Goal: Task Accomplishment & Management: Use online tool/utility

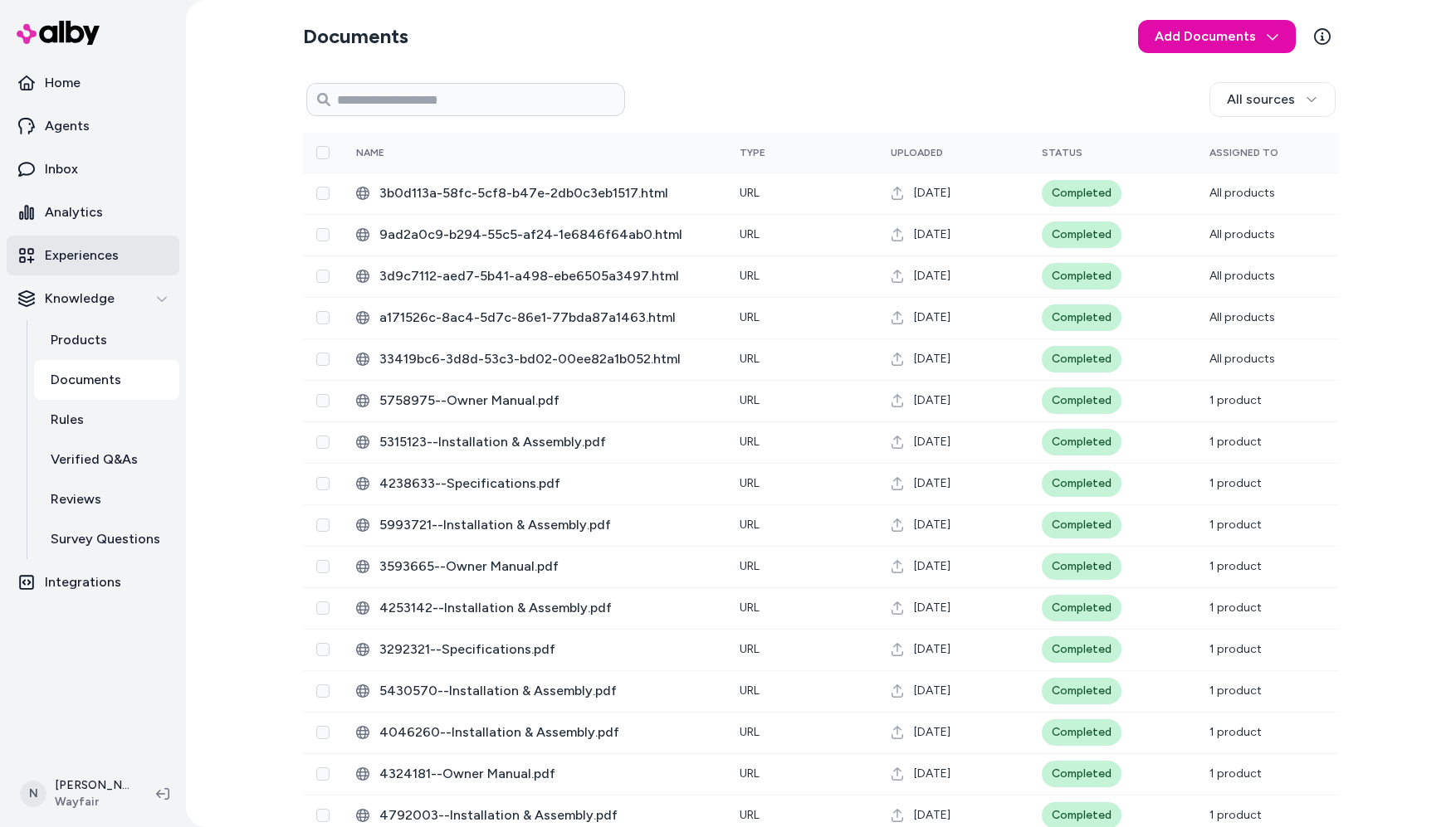
click at [77, 242] on link "Experiences" at bounding box center [93, 255] width 173 height 40
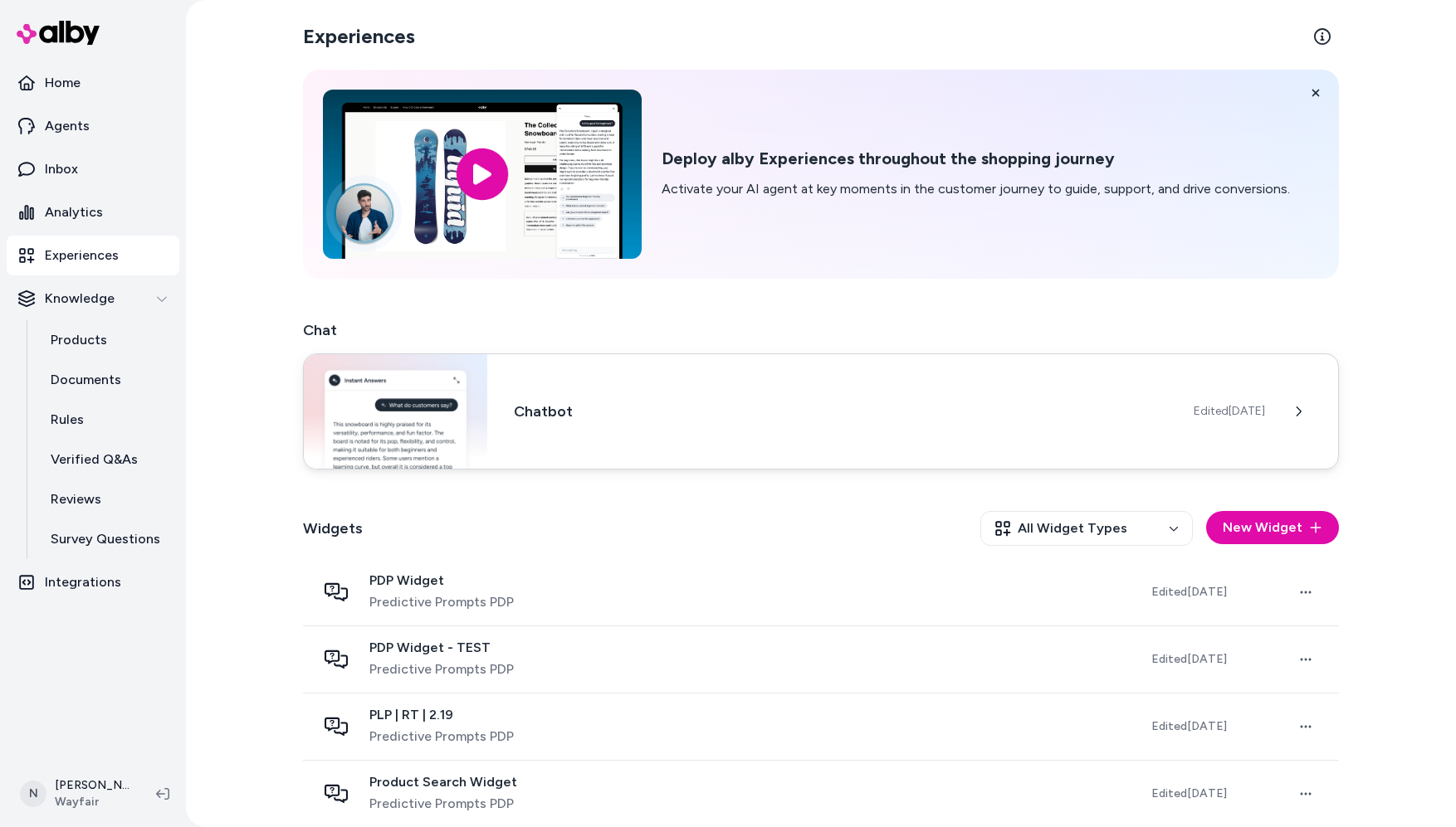
click at [779, 431] on div "Chatbot Edited [DATE]" at bounding box center [821, 412] width 1036 height 116
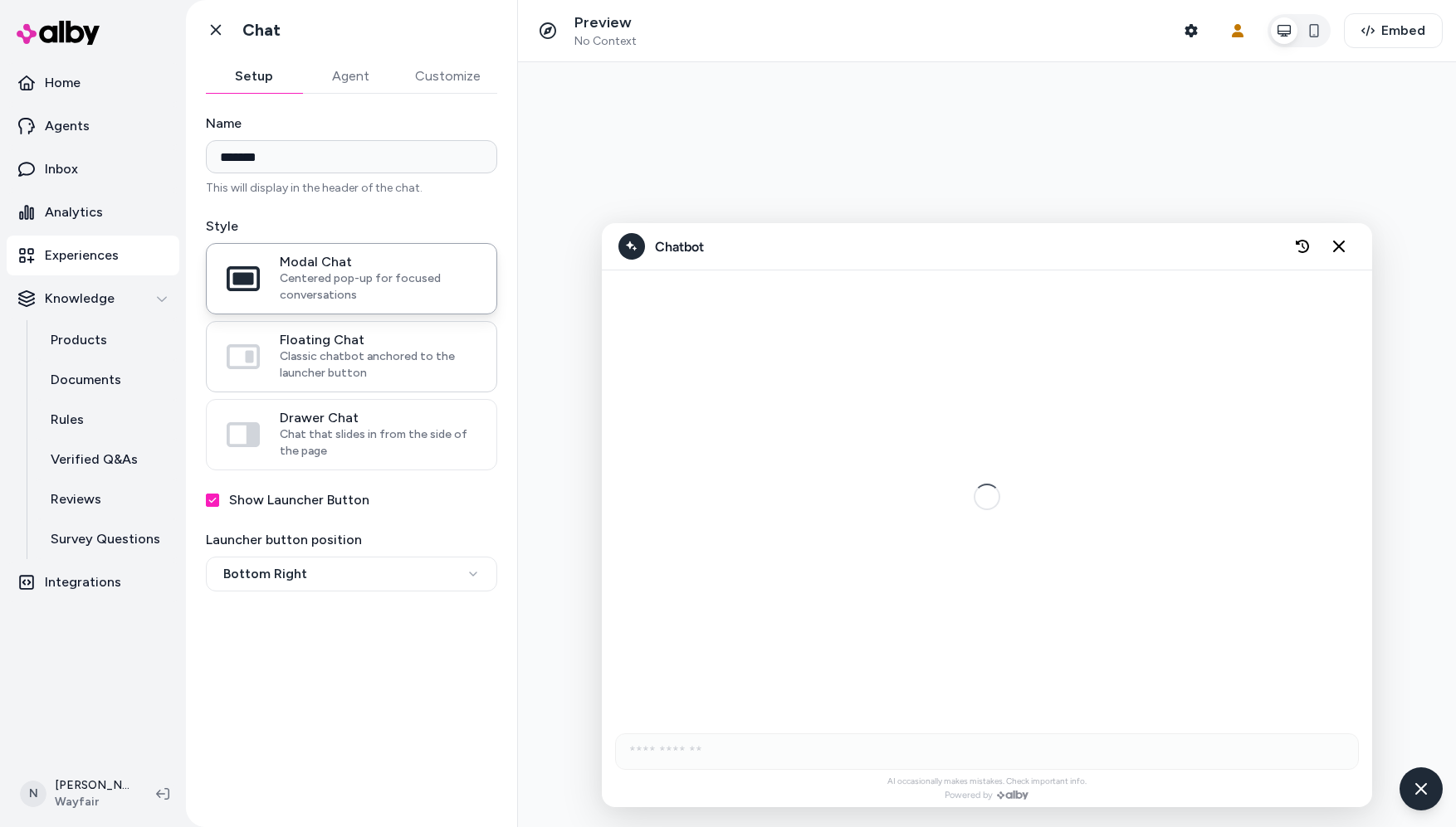
scroll to position [252, 0]
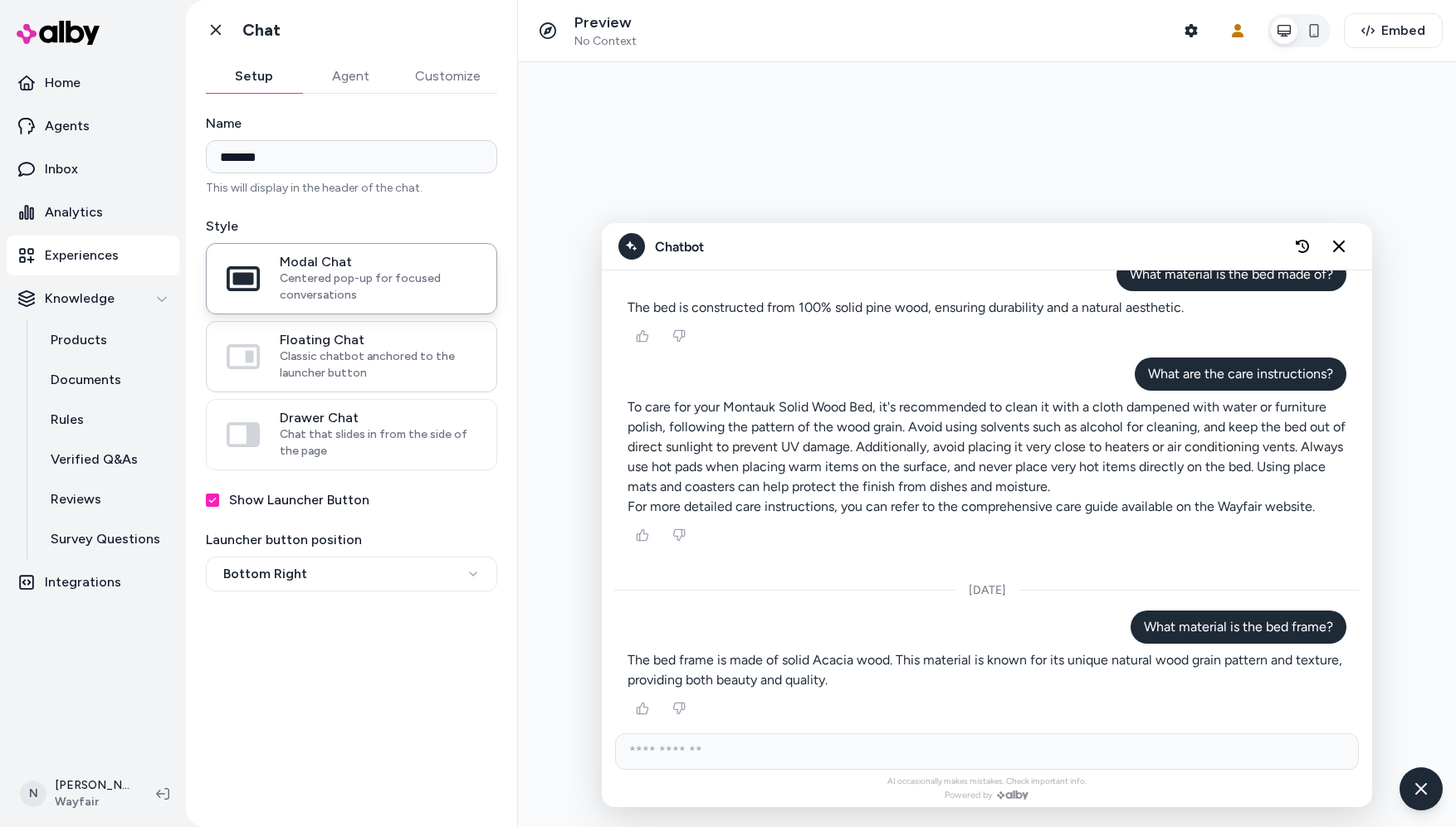
click at [388, 353] on span "Classic chatbot anchored to the launcher button" at bounding box center [378, 365] width 197 height 33
click at [0, 0] on button "Floating Chat Classic chatbot anchored to the launcher button" at bounding box center [0, 0] width 0 height 0
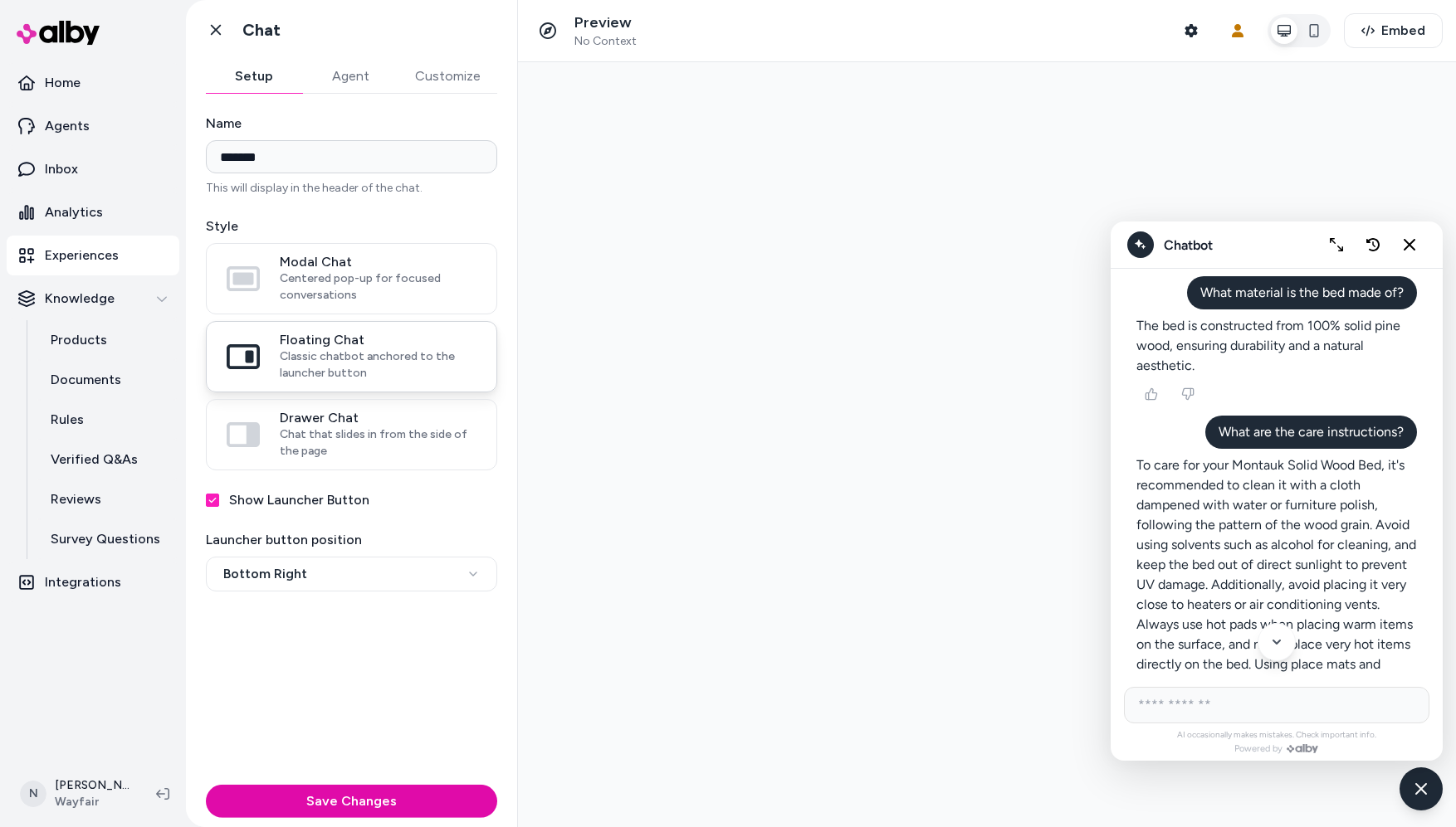
scroll to position [312, 0]
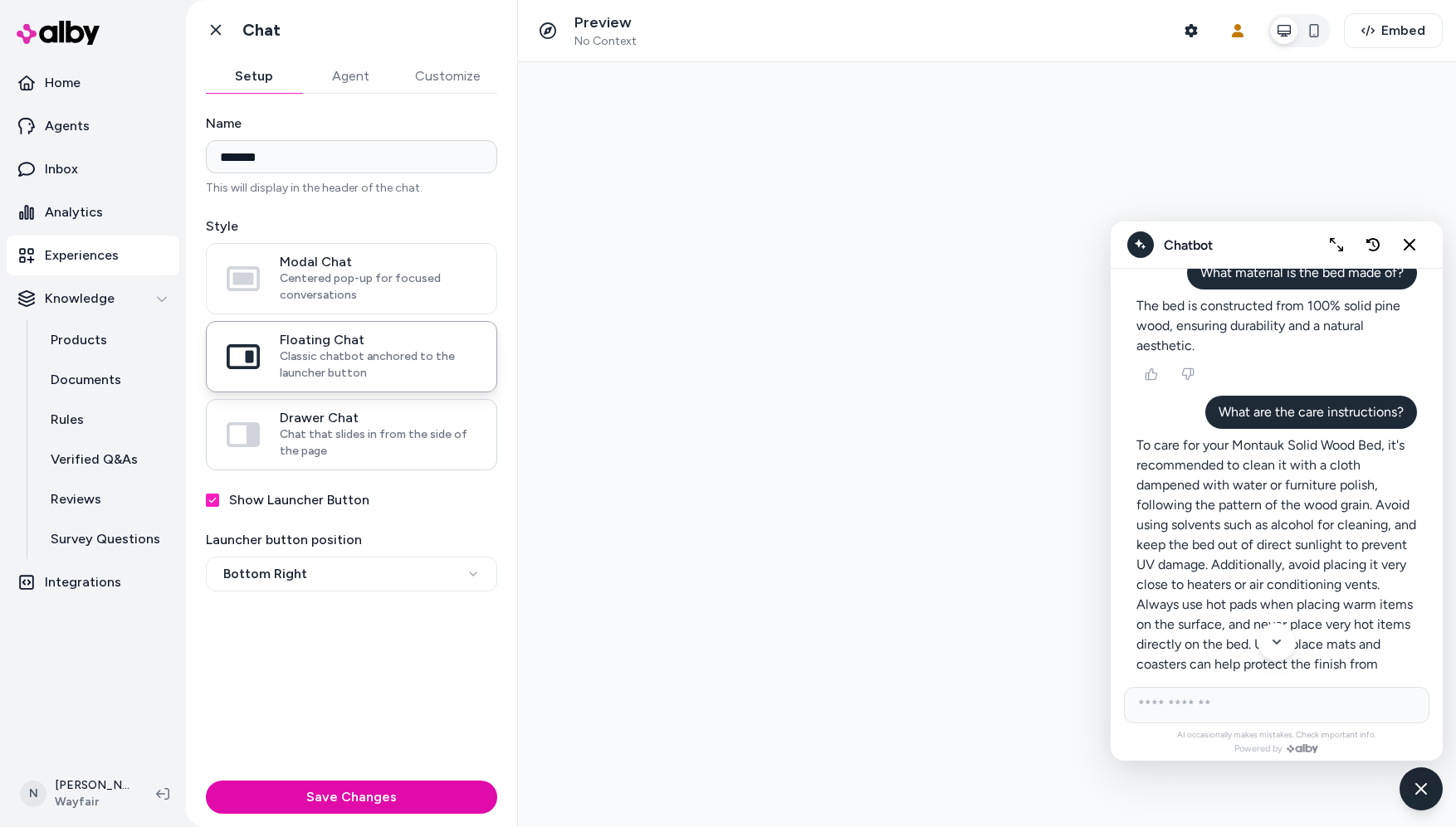
click at [386, 431] on span "Chat that slides in from the side of the page" at bounding box center [378, 443] width 197 height 33
click at [0, 0] on button "Drawer Chat Chat that slides in from the side of the page" at bounding box center [0, 0] width 0 height 0
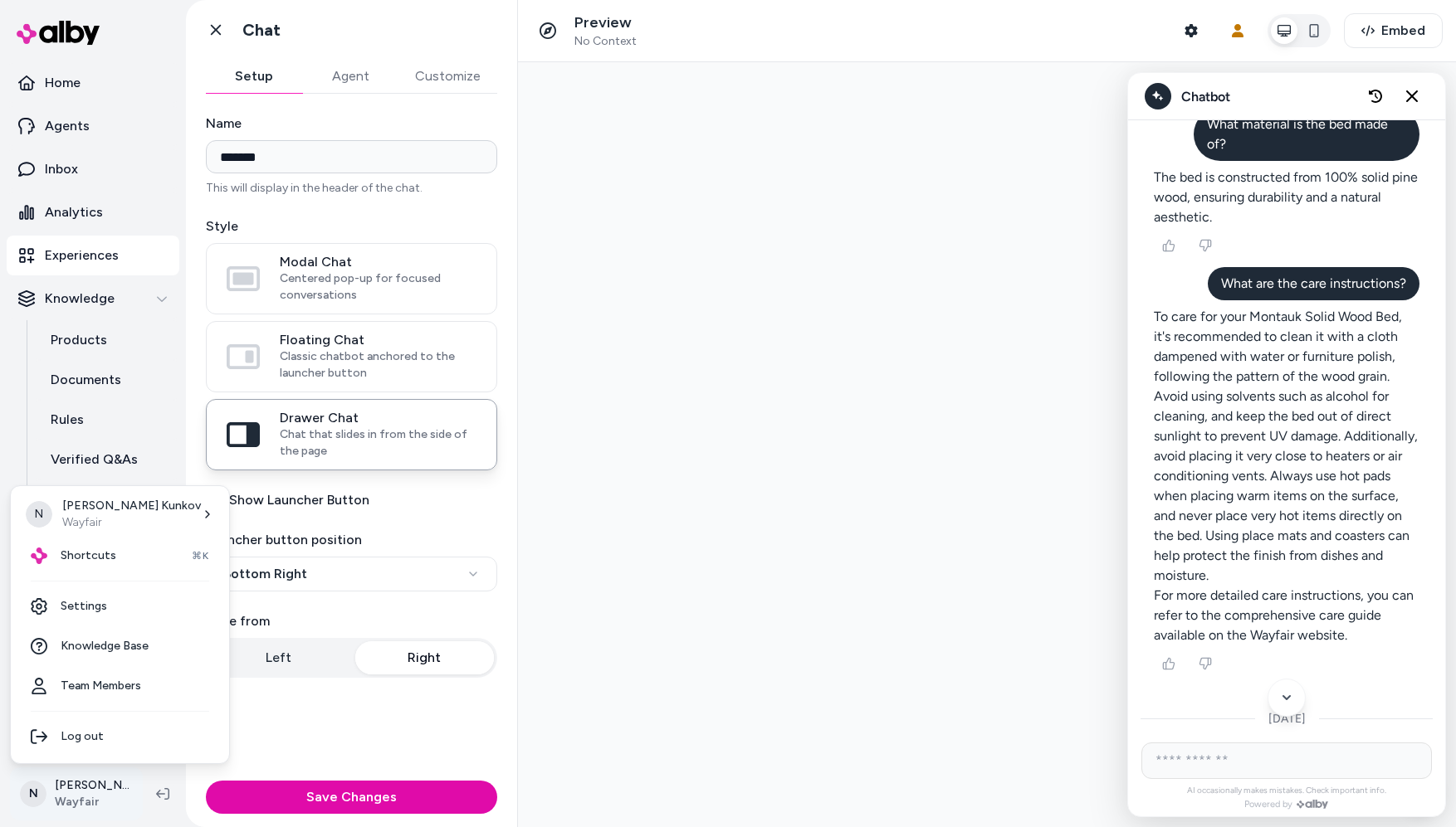
click at [90, 802] on html "**********" at bounding box center [728, 414] width 1456 height 827
click at [102, 555] on span "Shortcuts" at bounding box center [88, 556] width 55 height 17
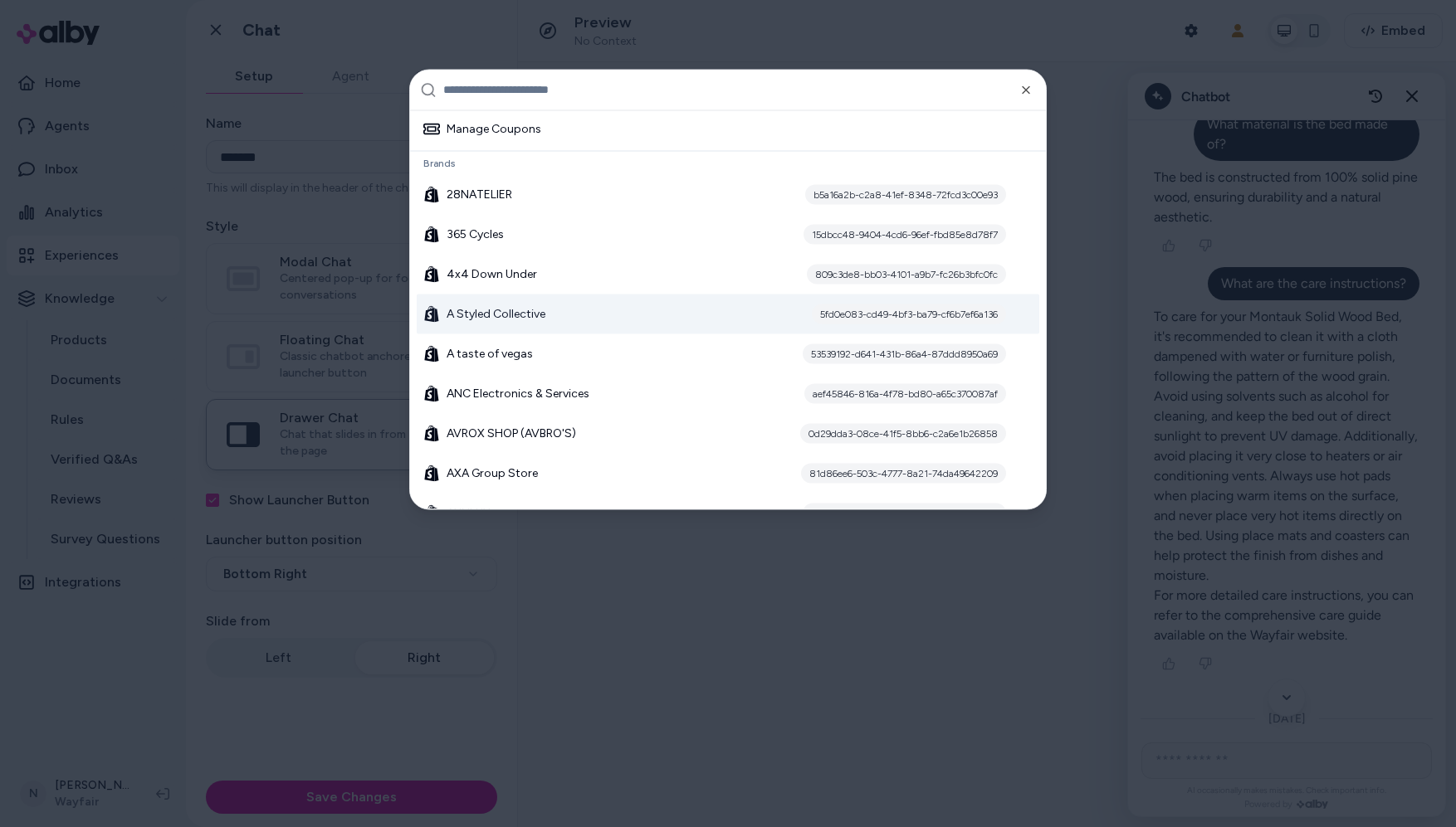
scroll to position [111, 0]
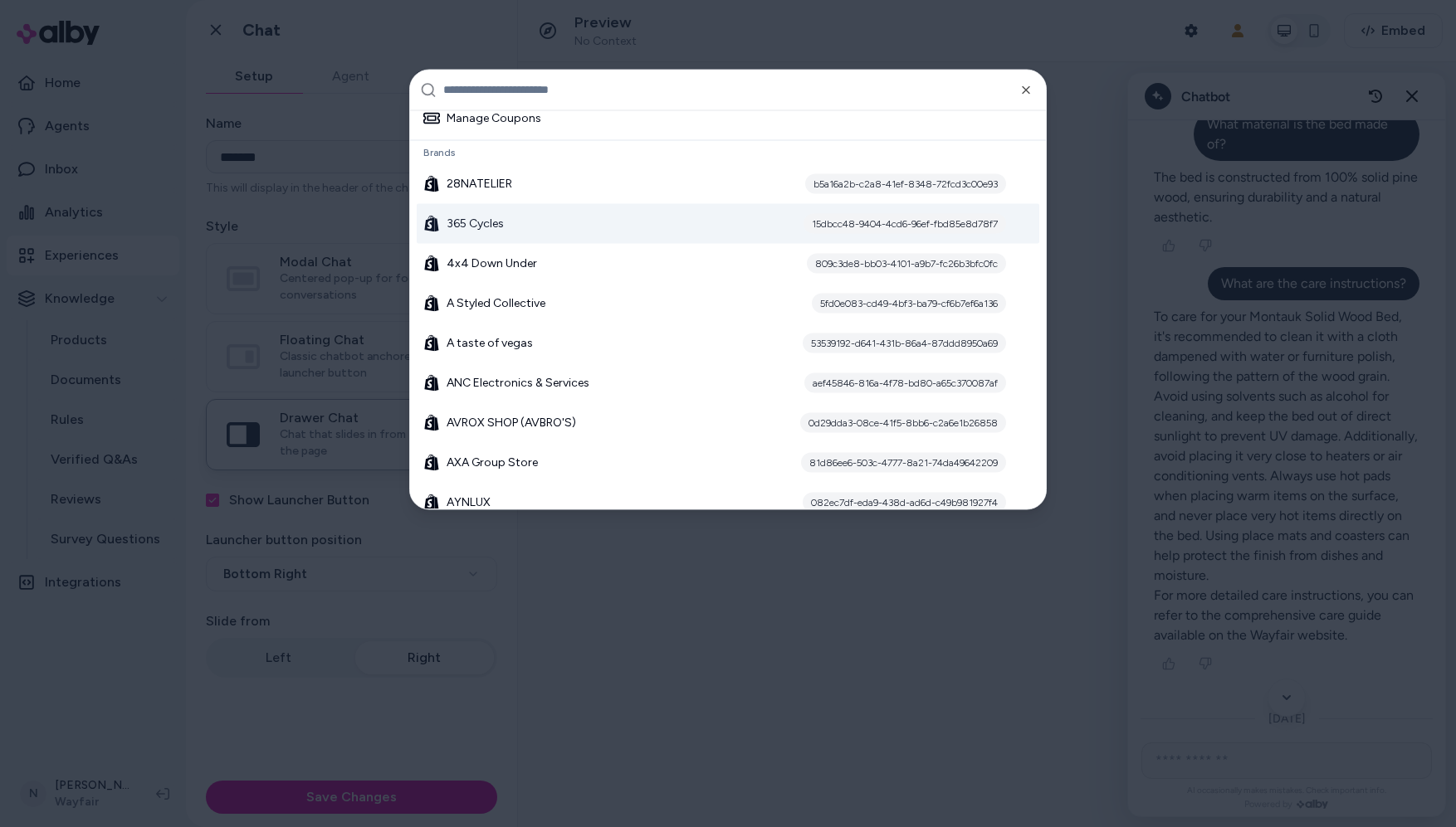
click at [579, 217] on div "365 Cycles 15dbcc48-9404-4cd6-96ef-fbd85e8d78f7" at bounding box center [727, 223] width 623 height 40
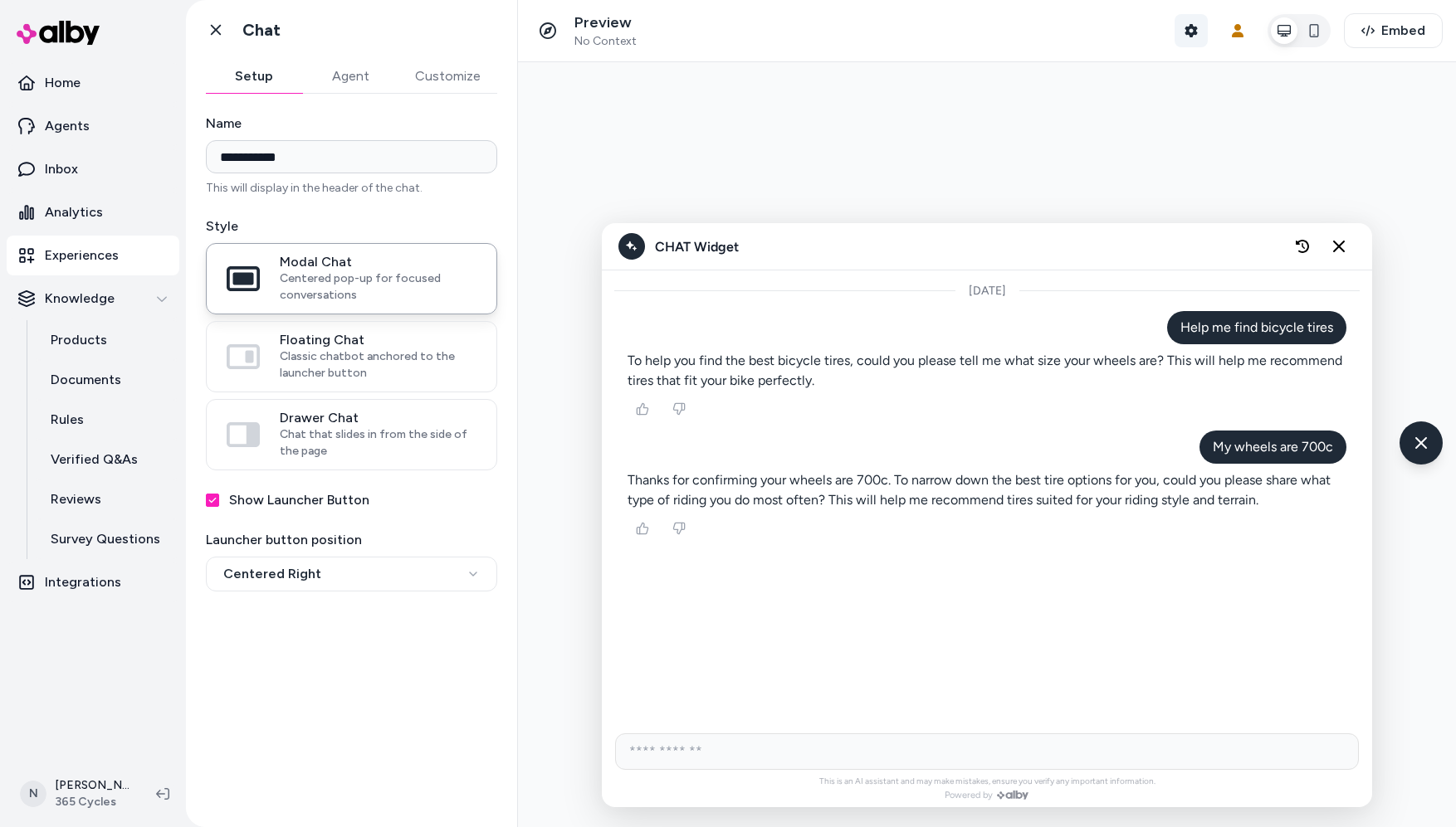
click at [1194, 28] on icon "button" at bounding box center [1191, 30] width 12 height 13
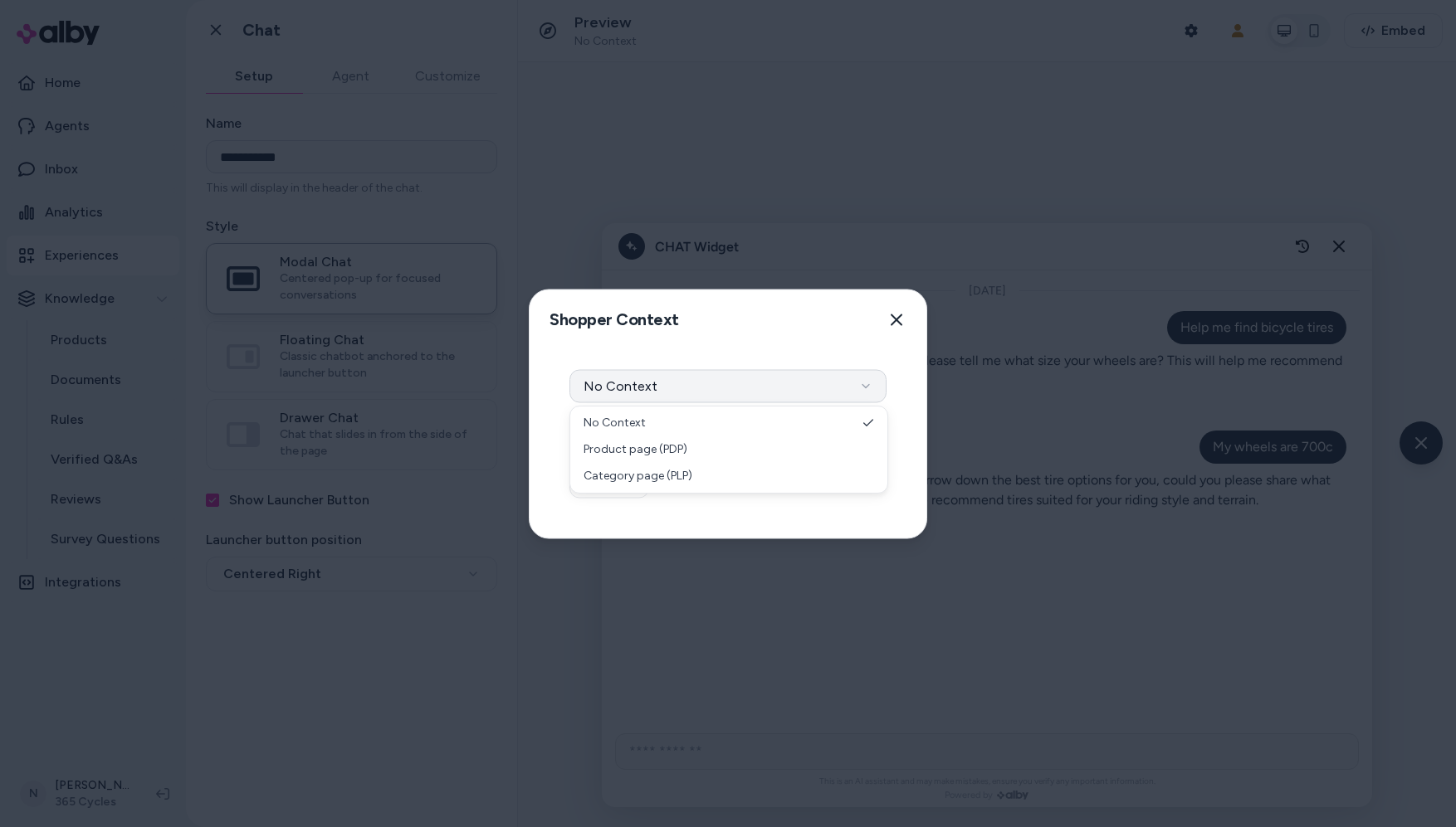
click at [862, 377] on button "No Context" at bounding box center [727, 386] width 317 height 33
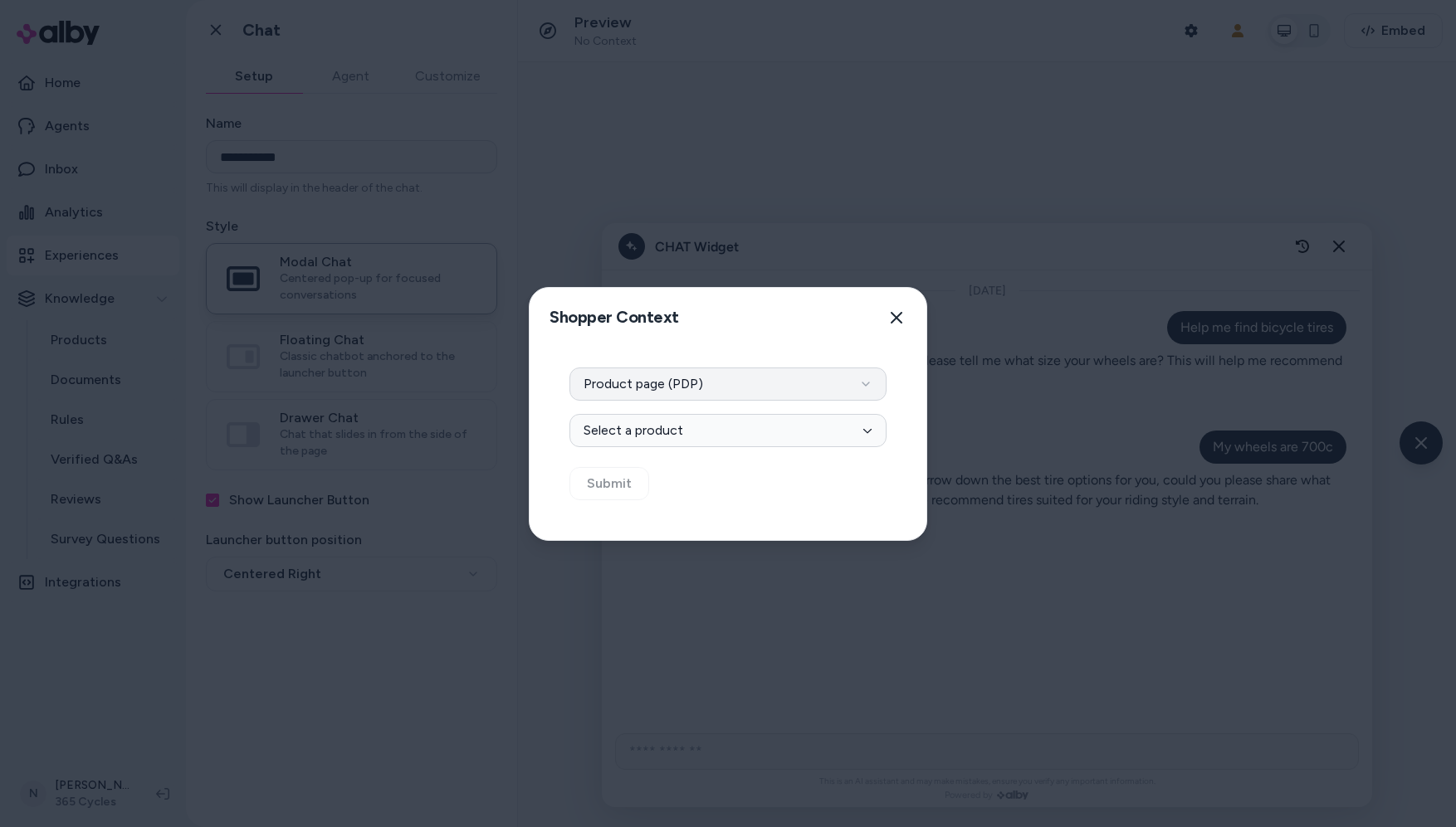
click at [777, 385] on button "Product page (PDP)" at bounding box center [727, 385] width 317 height 33
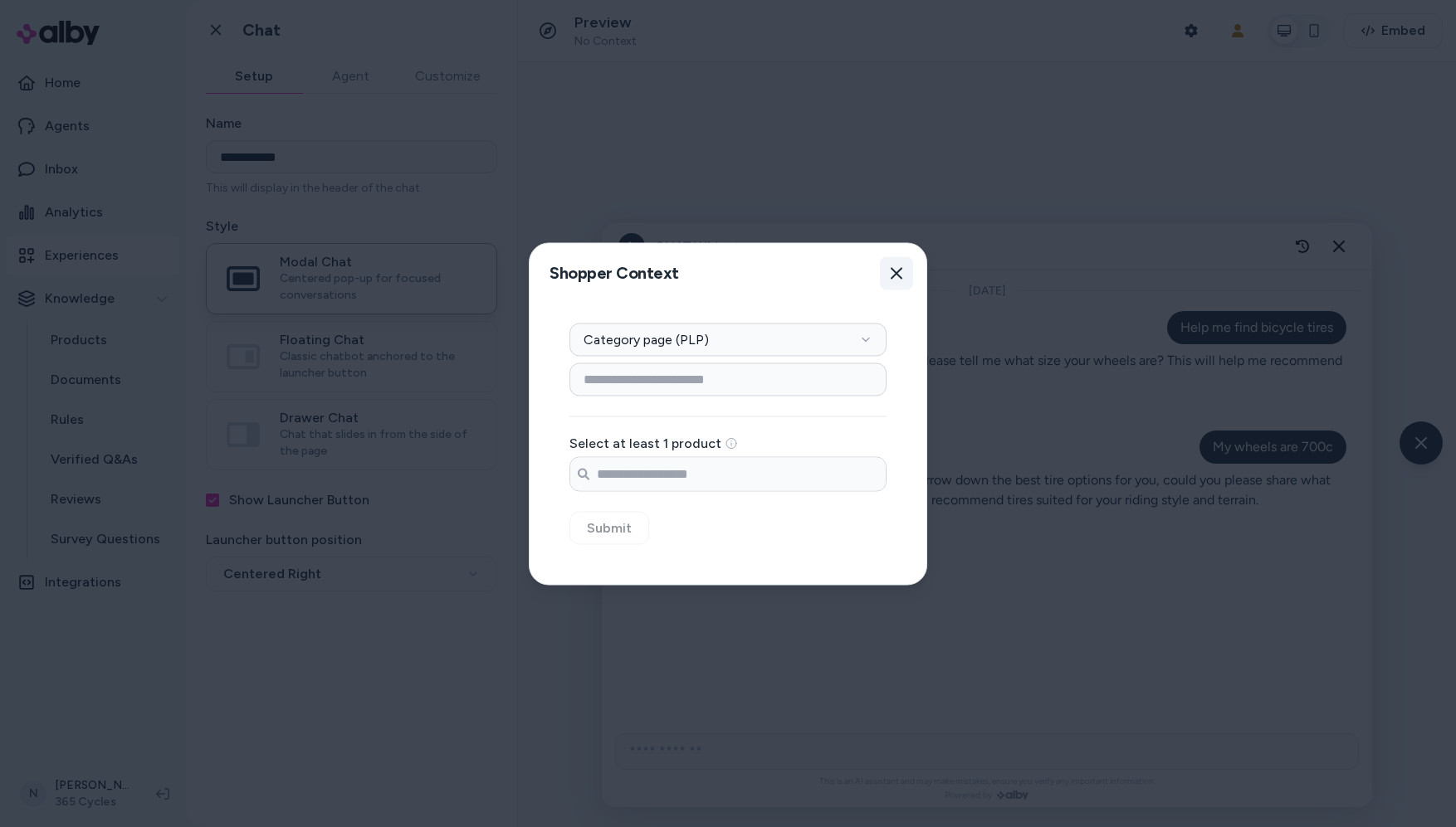
click at [894, 270] on icon "button" at bounding box center [896, 272] width 11 height 11
